Goal: Transaction & Acquisition: Download file/media

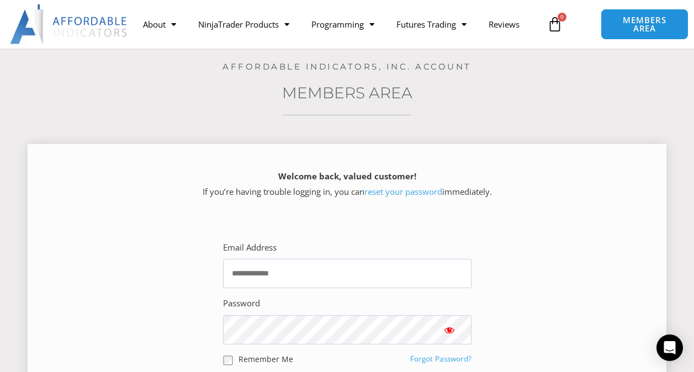
scroll to position [110, 0]
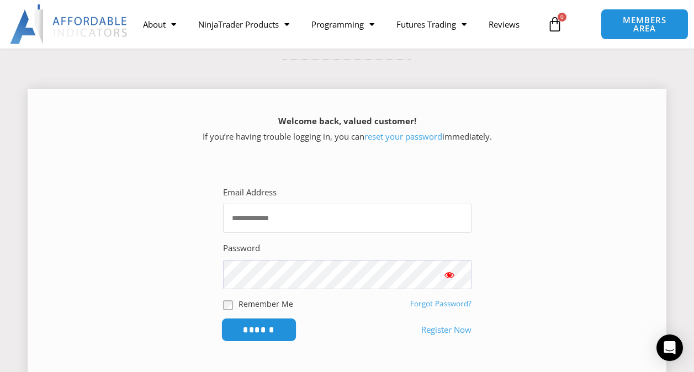
type input "**********"
click at [280, 331] on input "******" at bounding box center [259, 330] width 76 height 24
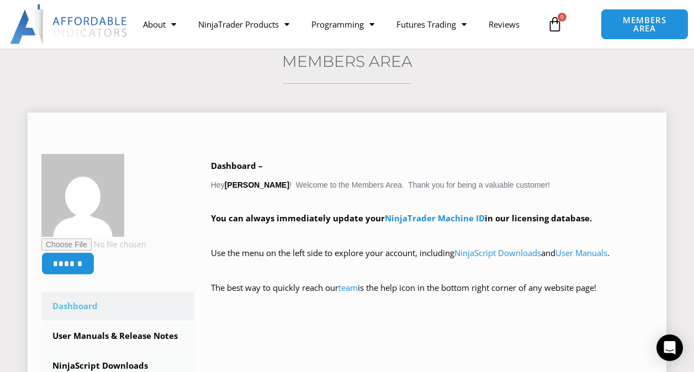
scroll to position [110, 0]
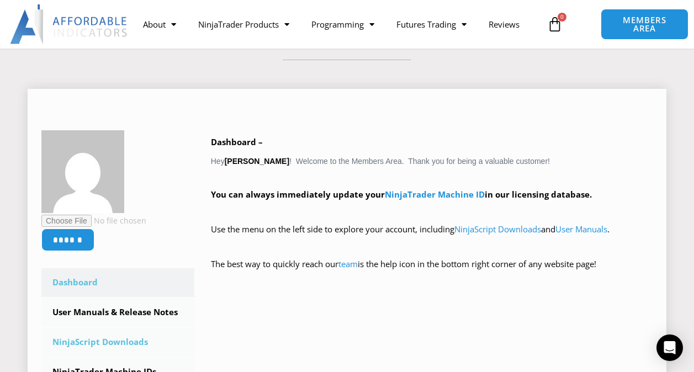
click at [122, 341] on link "NinjaScript Downloads" at bounding box center [117, 342] width 153 height 29
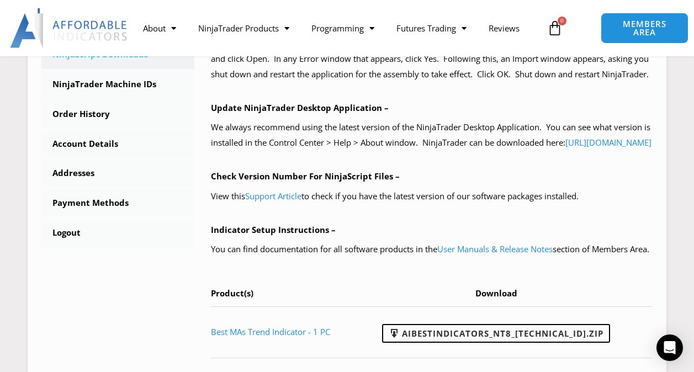
scroll to position [442, 0]
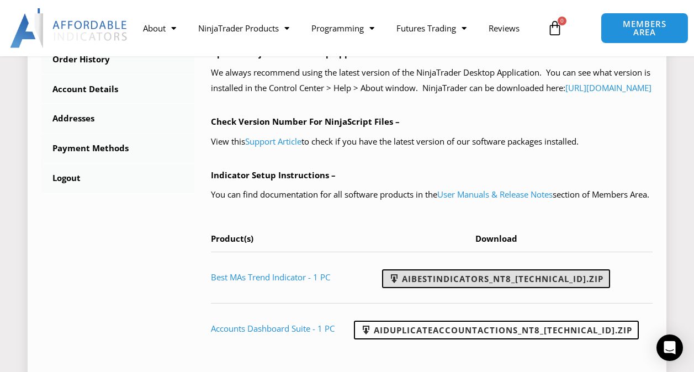
click at [523, 288] on link "AIBestIndicators_NT8_25.8.12.1.zip" at bounding box center [496, 278] width 228 height 19
click at [506, 288] on link "AIBestIndicators_NT8_25.8.12.1.zip" at bounding box center [496, 278] width 228 height 19
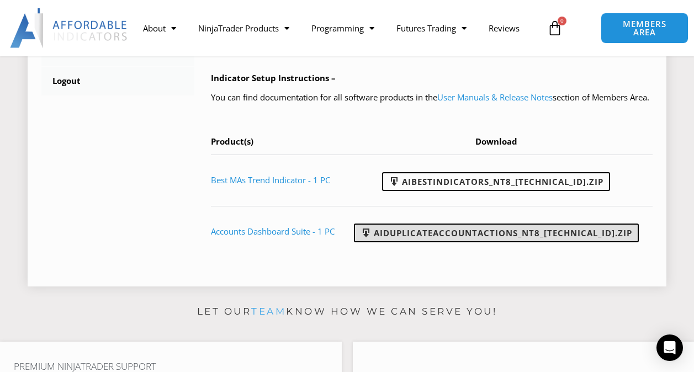
scroll to position [552, 0]
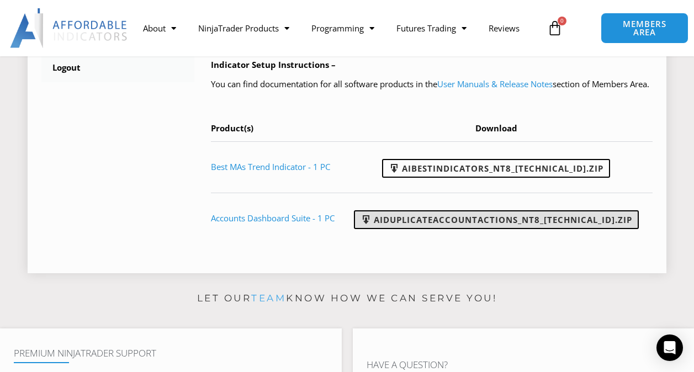
click at [525, 229] on link "AIDuplicateAccountActions_NT8_25.9.10.1.zip" at bounding box center [496, 219] width 285 height 19
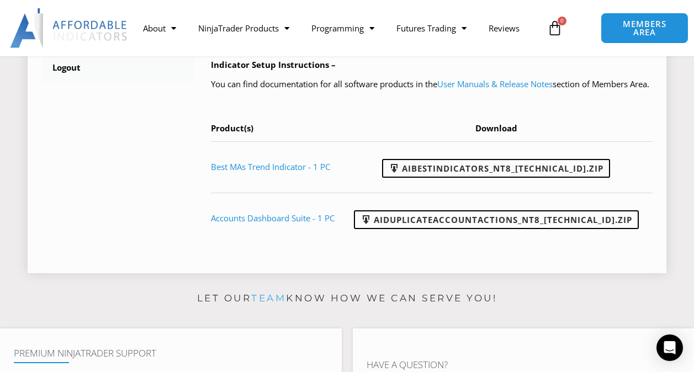
click at [261, 242] on td "Accounts Dashboard Suite - 1 PC" at bounding box center [279, 218] width 137 height 51
